Goal: Information Seeking & Learning: Learn about a topic

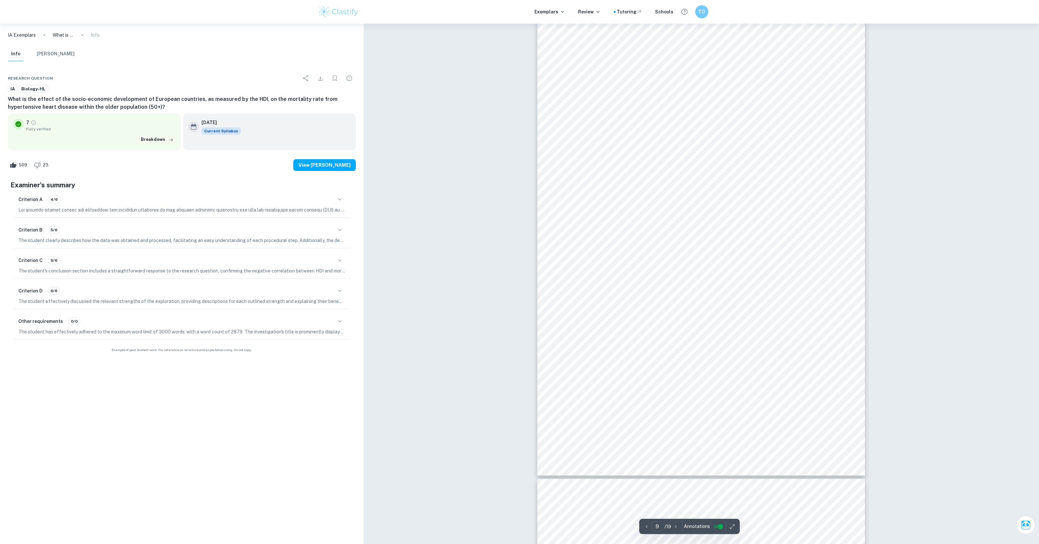
scroll to position [3808, 0]
type input "19"
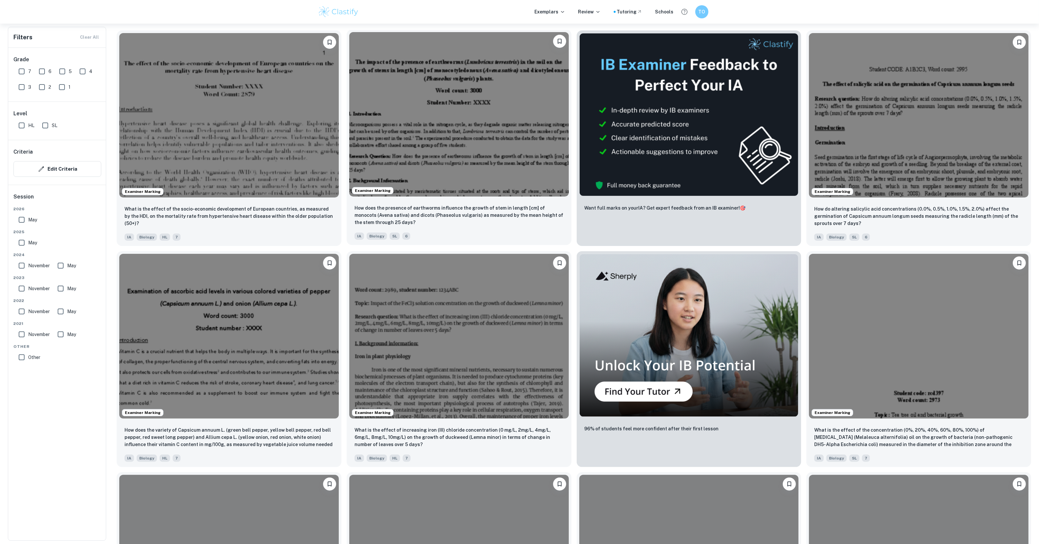
scroll to position [246, 0]
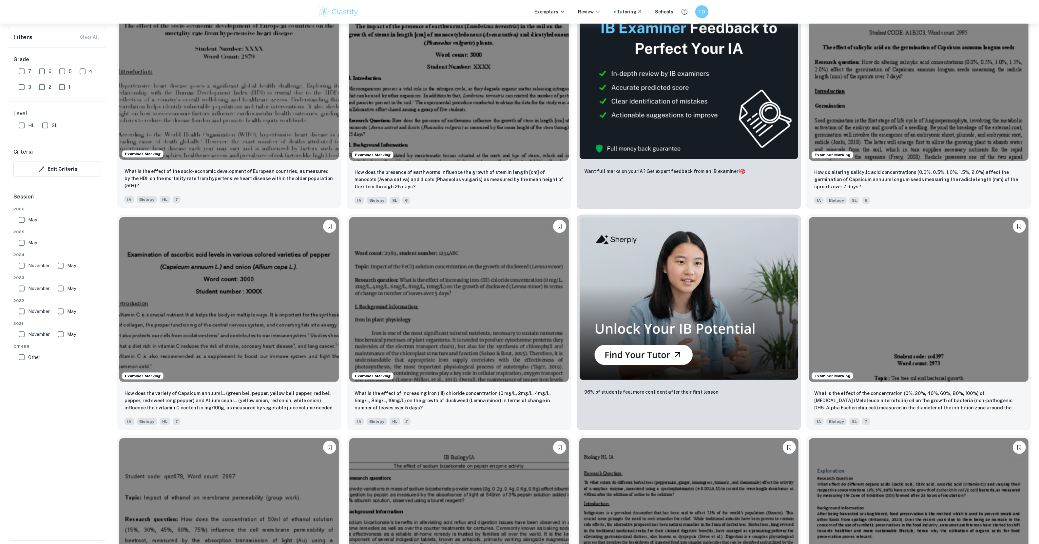
click at [253, 112] on img at bounding box center [228, 77] width 219 height 164
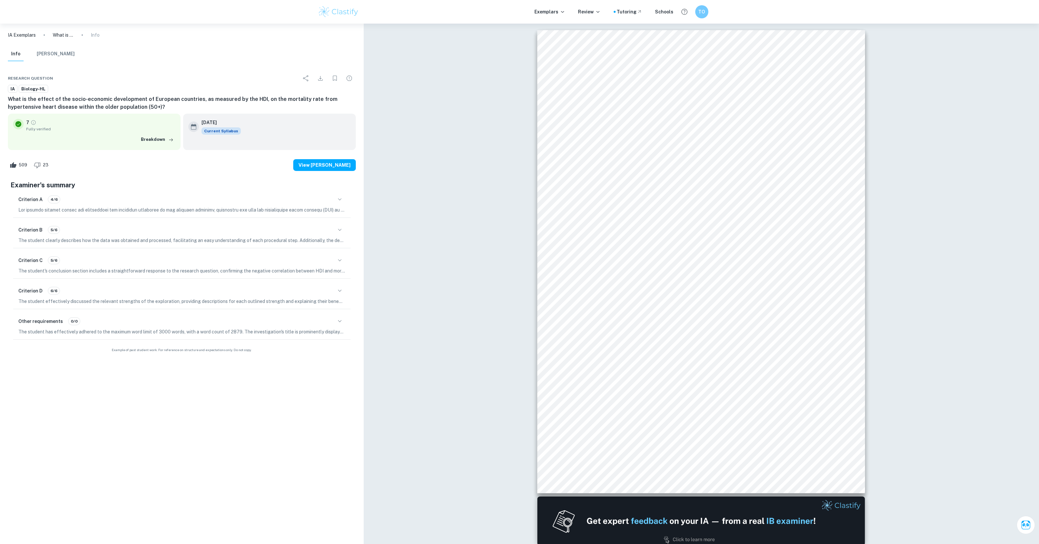
click at [332, 206] on p at bounding box center [181, 209] width 327 height 7
click at [338, 232] on icon "button" at bounding box center [340, 230] width 8 height 8
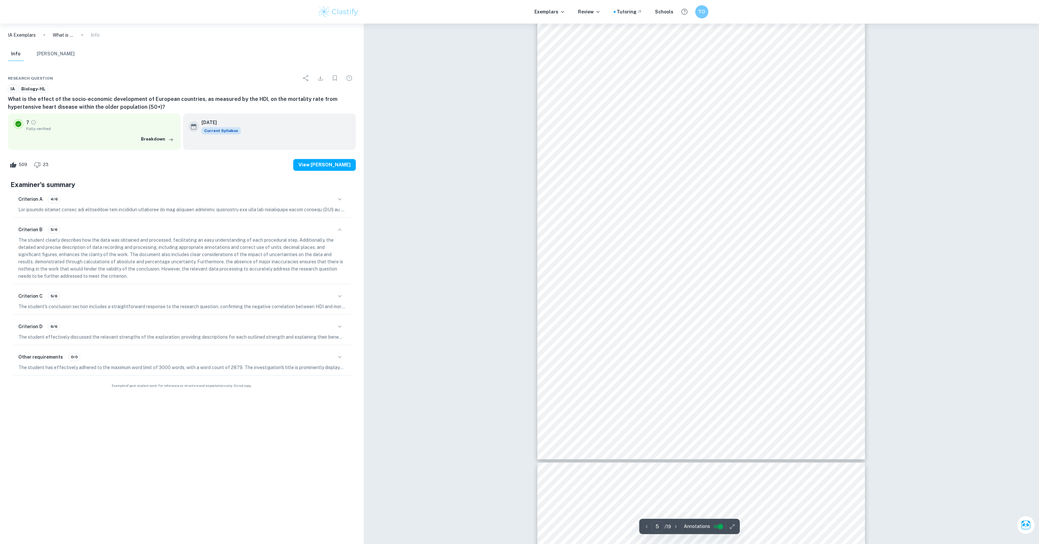
scroll to position [1924, 0]
drag, startPoint x: 521, startPoint y: 184, endPoint x: 474, endPoint y: 177, distance: 47.7
type input "4"
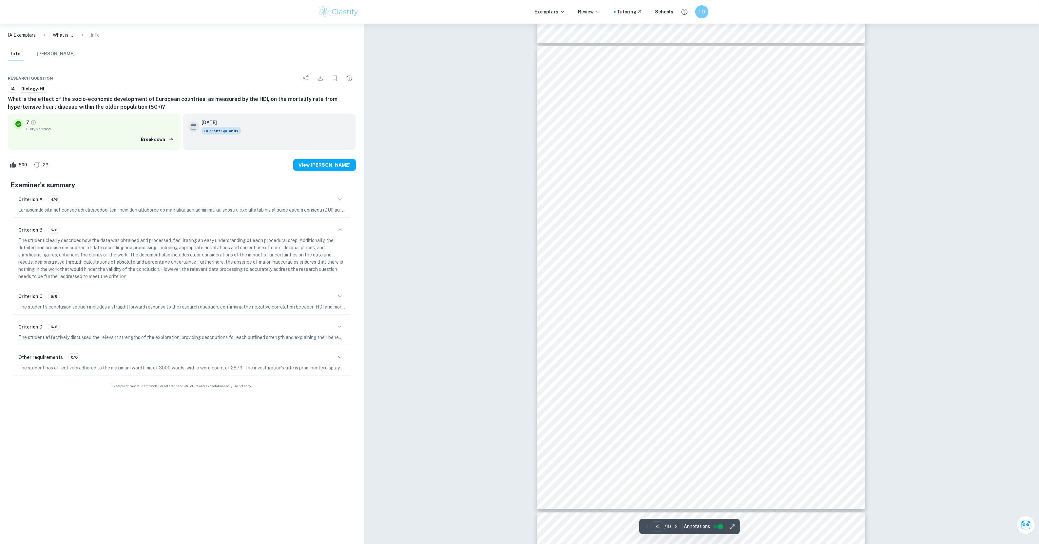
scroll to position [1433, 0]
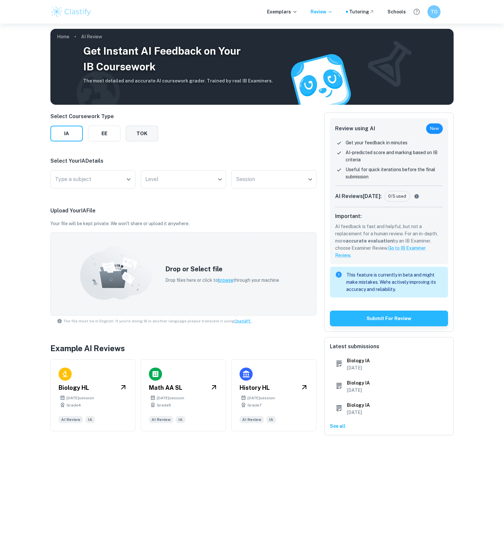
scroll to position [24, 0]
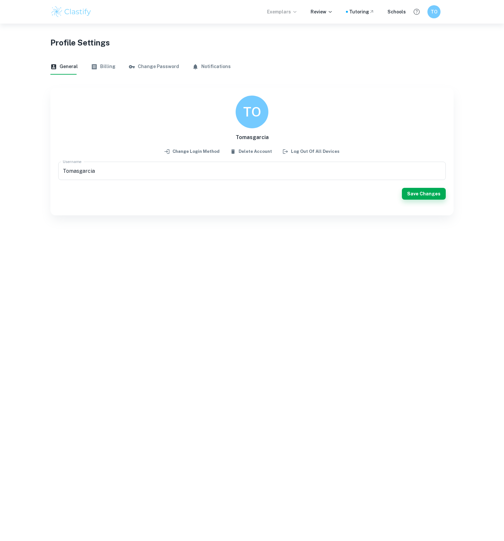
click at [294, 12] on p "Exemplars" at bounding box center [282, 11] width 30 height 7
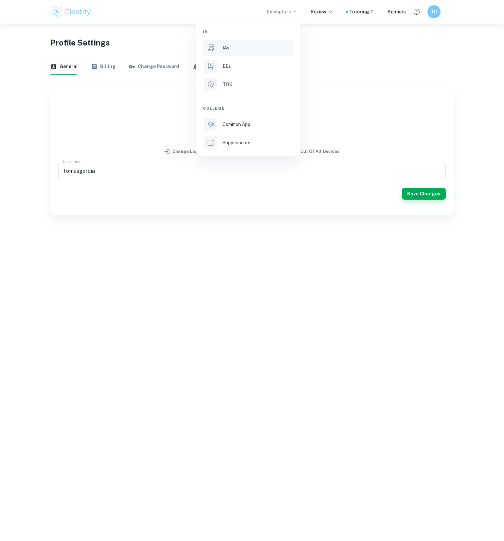
click at [238, 41] on li "IAs" at bounding box center [248, 48] width 91 height 16
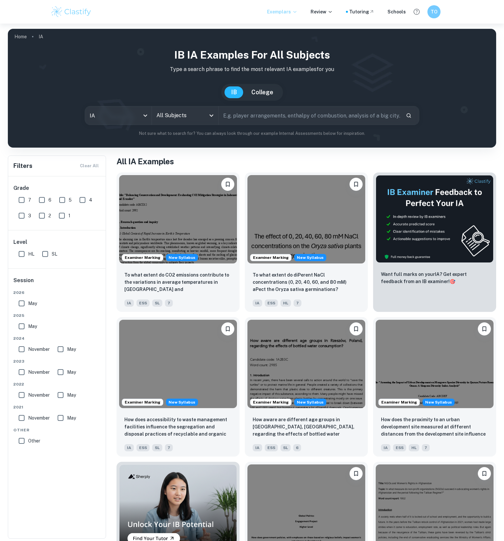
click at [294, 9] on p "Exemplars" at bounding box center [282, 11] width 30 height 7
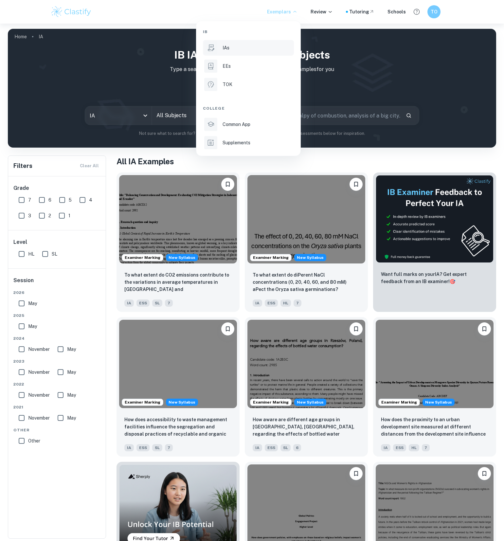
click at [294, 9] on div at bounding box center [252, 270] width 504 height 541
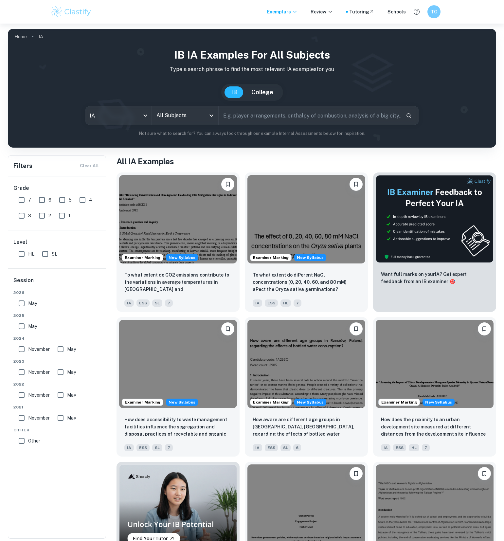
click at [22, 203] on input "7" at bounding box center [21, 200] width 13 height 13
checkbox input "true"
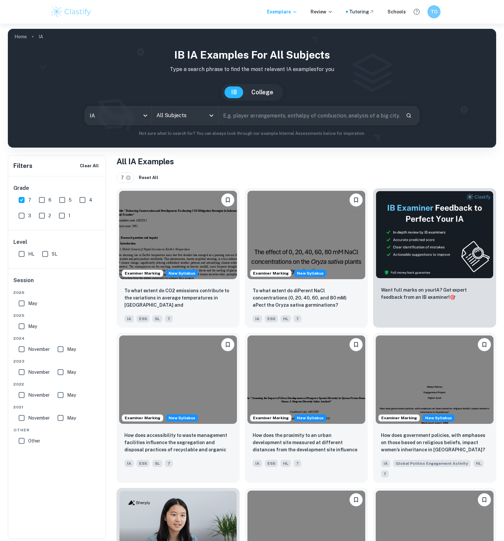
click at [20, 252] on input "HL" at bounding box center [21, 254] width 13 height 13
checkbox input "true"
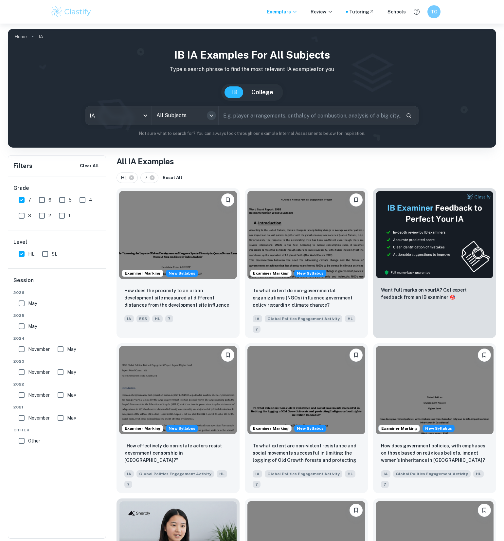
click at [208, 114] on icon "Open" at bounding box center [212, 116] width 8 height 8
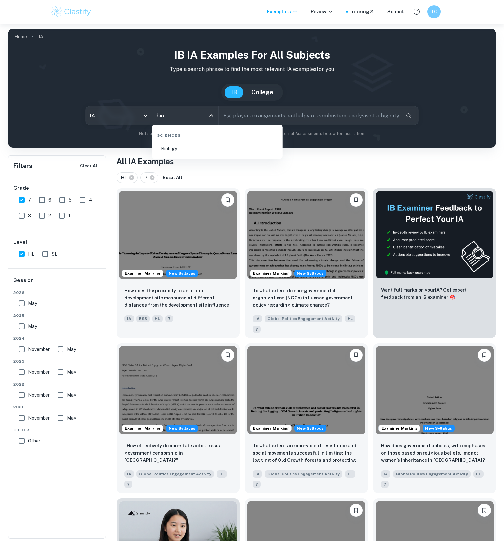
click at [186, 148] on li "Biology" at bounding box center [218, 148] width 126 height 15
type input "Biology"
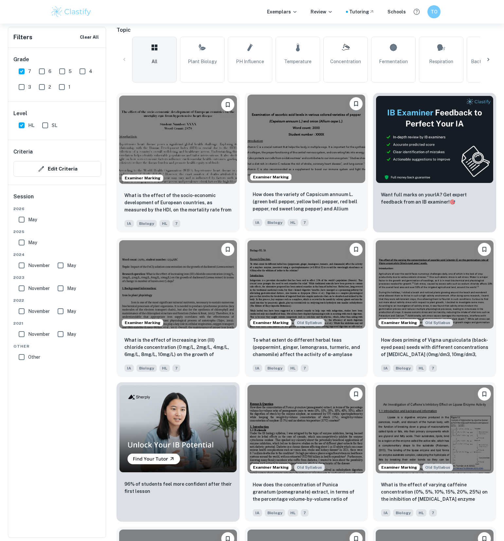
scroll to position [164, 0]
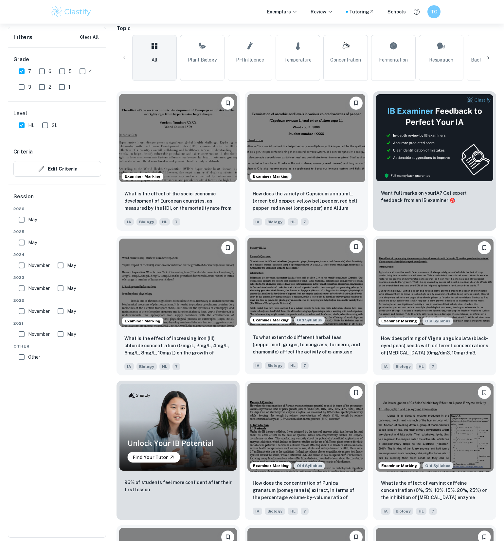
click at [306, 266] on img at bounding box center [307, 282] width 118 height 88
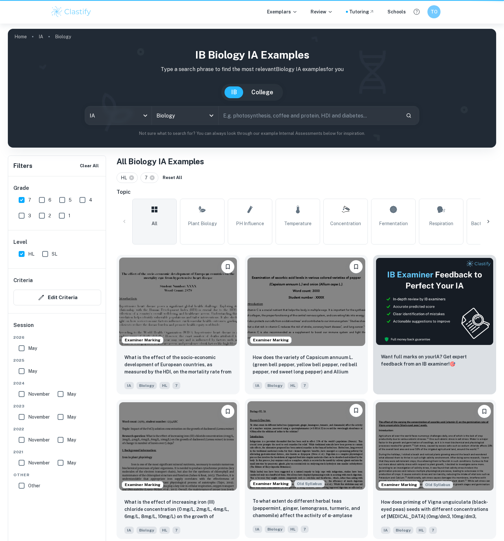
scroll to position [164, 0]
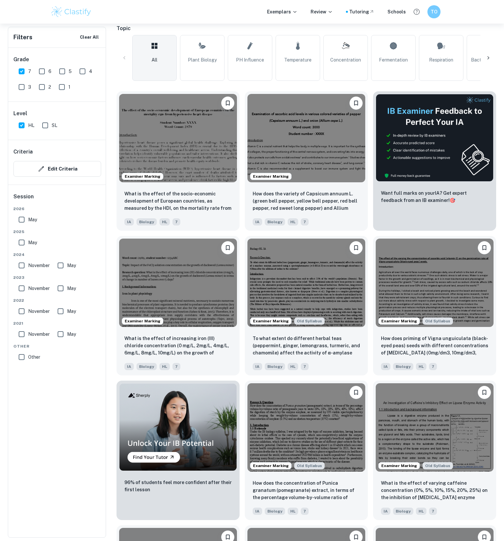
click at [17, 243] on input "May" at bounding box center [21, 242] width 13 height 13
checkbox input "true"
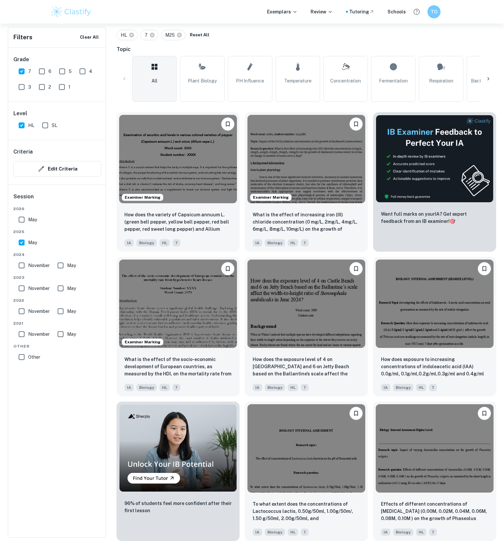
scroll to position [143, 0]
click at [21, 267] on input "November" at bounding box center [21, 265] width 13 height 13
checkbox input "true"
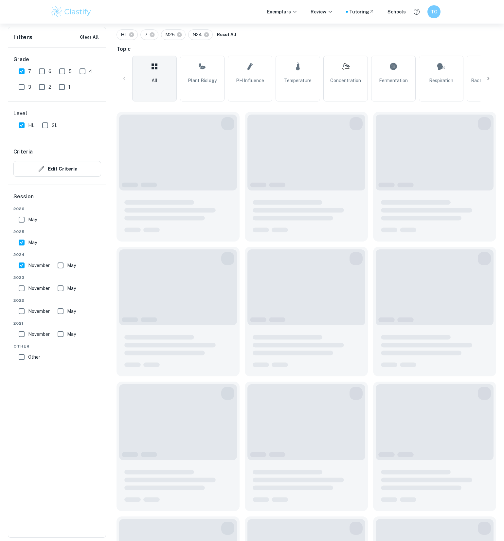
click at [64, 266] on input "May" at bounding box center [60, 265] width 13 height 13
checkbox input "true"
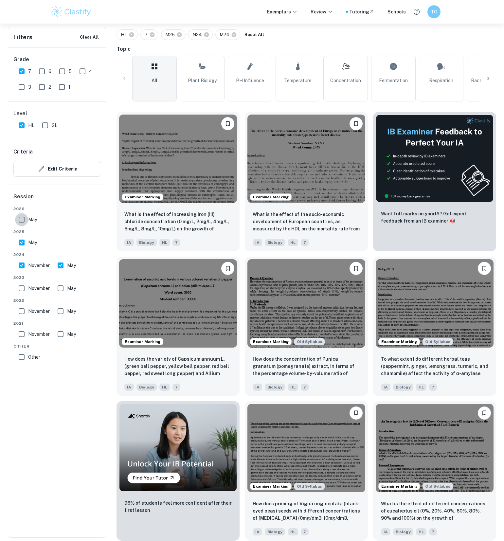
click at [20, 220] on input "May" at bounding box center [21, 219] width 13 height 13
checkbox input "true"
click at [200, 298] on img at bounding box center [178, 302] width 118 height 88
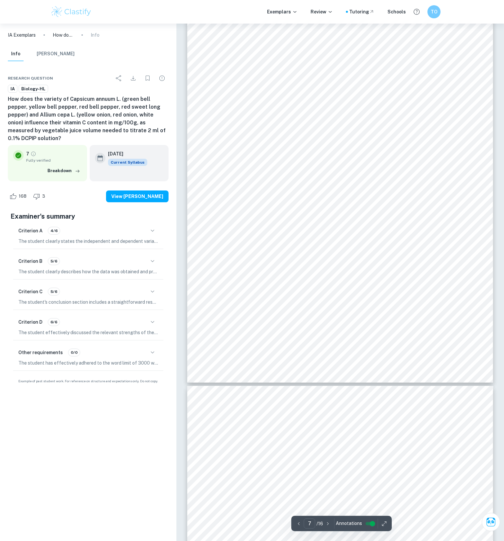
scroll to position [2714, 0]
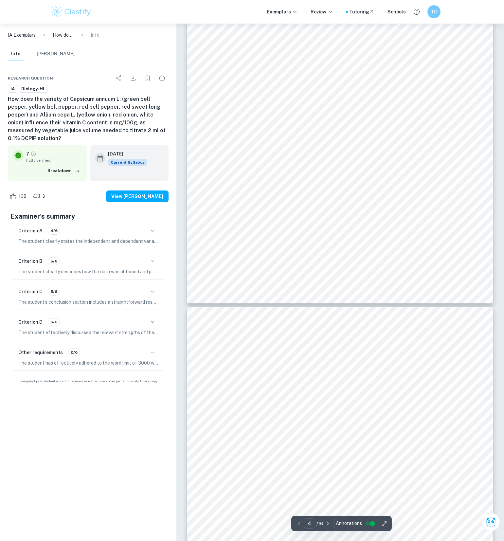
type input "3"
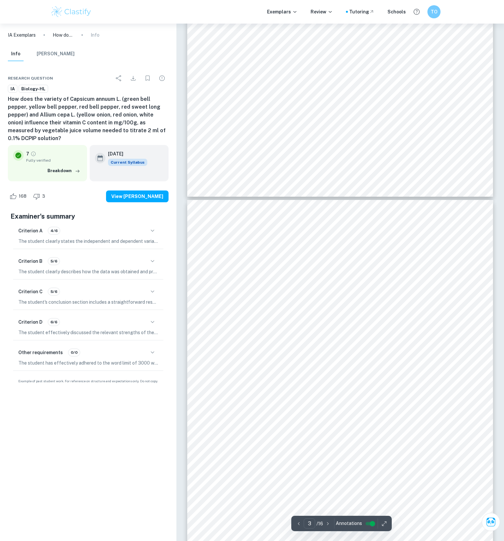
scroll to position [708, 0]
